Goal: Check status

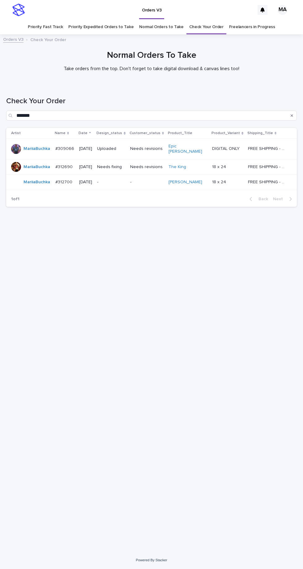
scroll to position [19, 0]
click at [208, 20] on link "Check Your Order" at bounding box center [206, 27] width 34 height 15
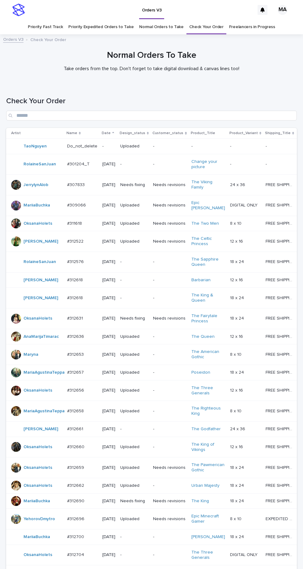
scroll to position [69, 0]
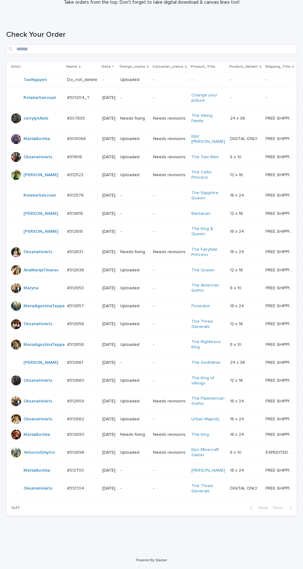
click at [145, 491] on p "-" at bounding box center [134, 488] width 28 height 5
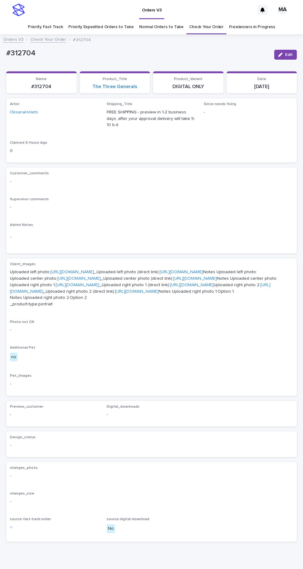
click at [90, 270] on link "[URL][DOMAIN_NAME]" at bounding box center [72, 272] width 44 height 4
click at [96, 280] on link "[URL][DOMAIN_NAME]" at bounding box center [79, 278] width 44 height 4
click at [99, 287] on link "[URL][DOMAIN_NAME]" at bounding box center [78, 285] width 44 height 4
click at [89, 293] on link "[URL][DOMAIN_NAME]" at bounding box center [140, 288] width 260 height 11
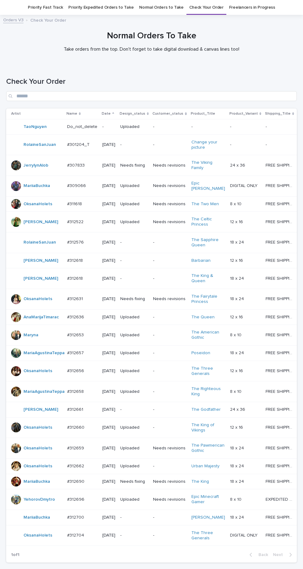
scroll to position [69, 0]
